Goal: Transaction & Acquisition: Purchase product/service

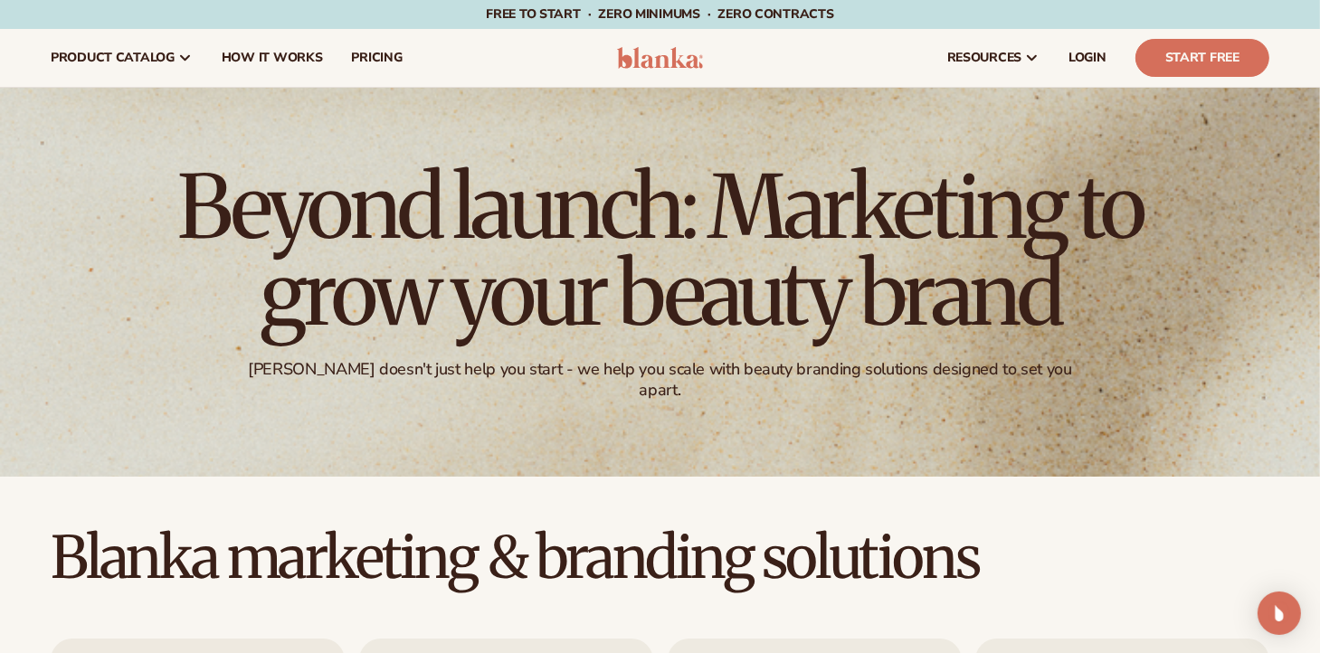
scroll to position [9, 0]
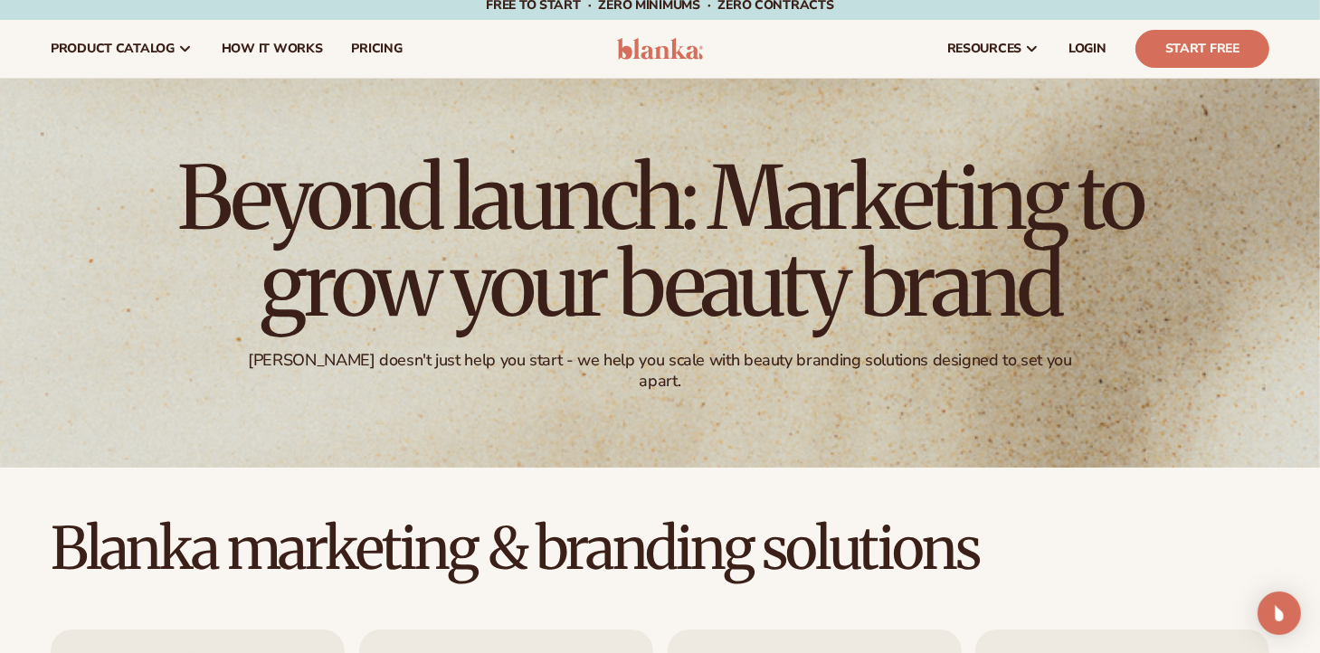
click at [1209, 557] on h2 "Blanka marketing & branding solutions" at bounding box center [660, 548] width 1320 height 61
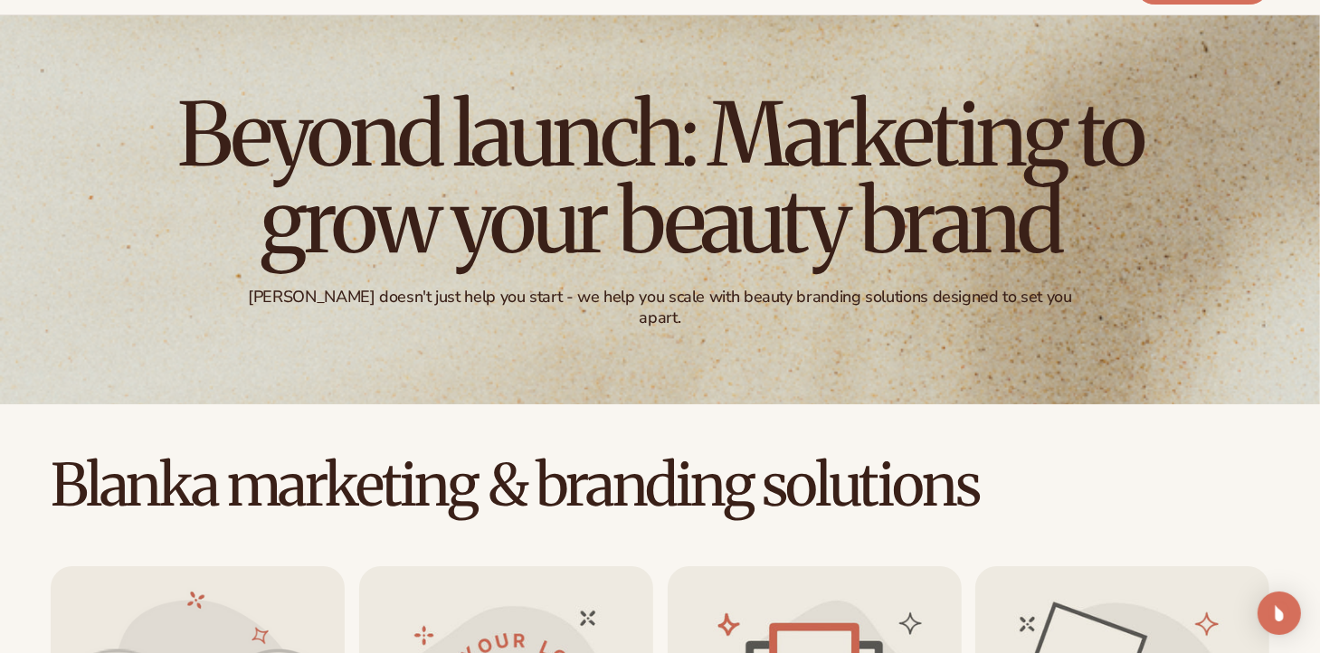
scroll to position [77, 0]
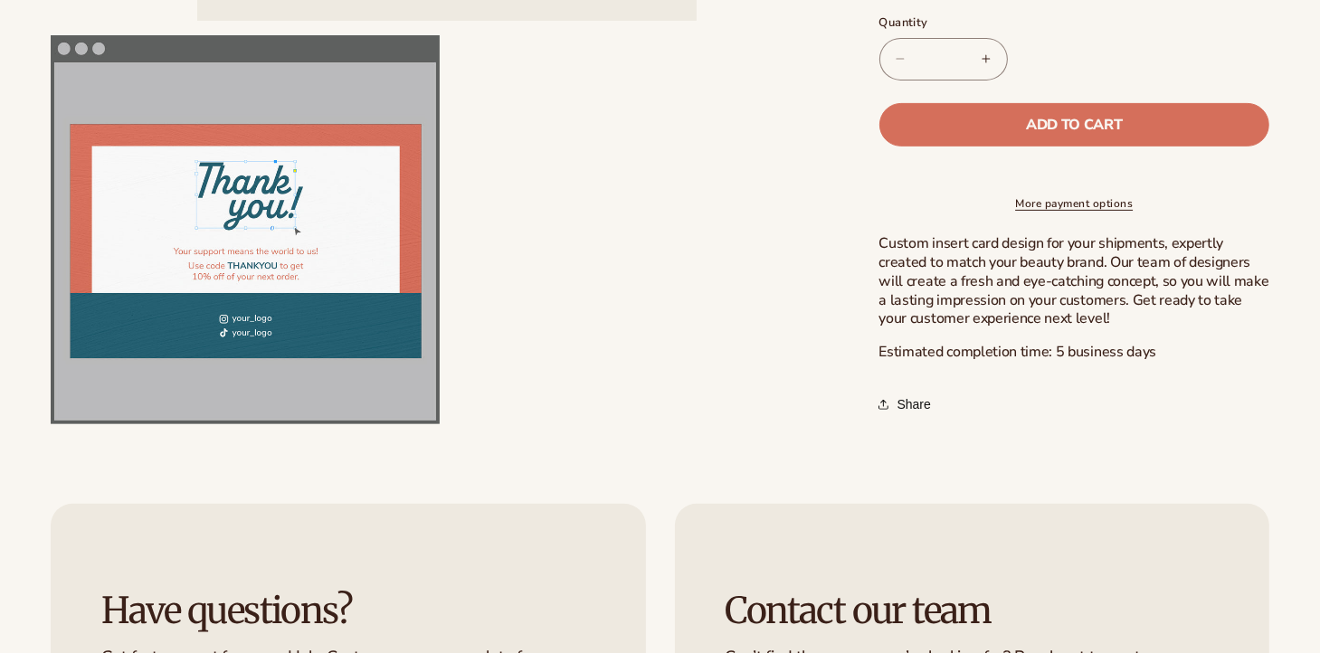
scroll to position [626, 0]
